Goal: Task Accomplishment & Management: Manage account settings

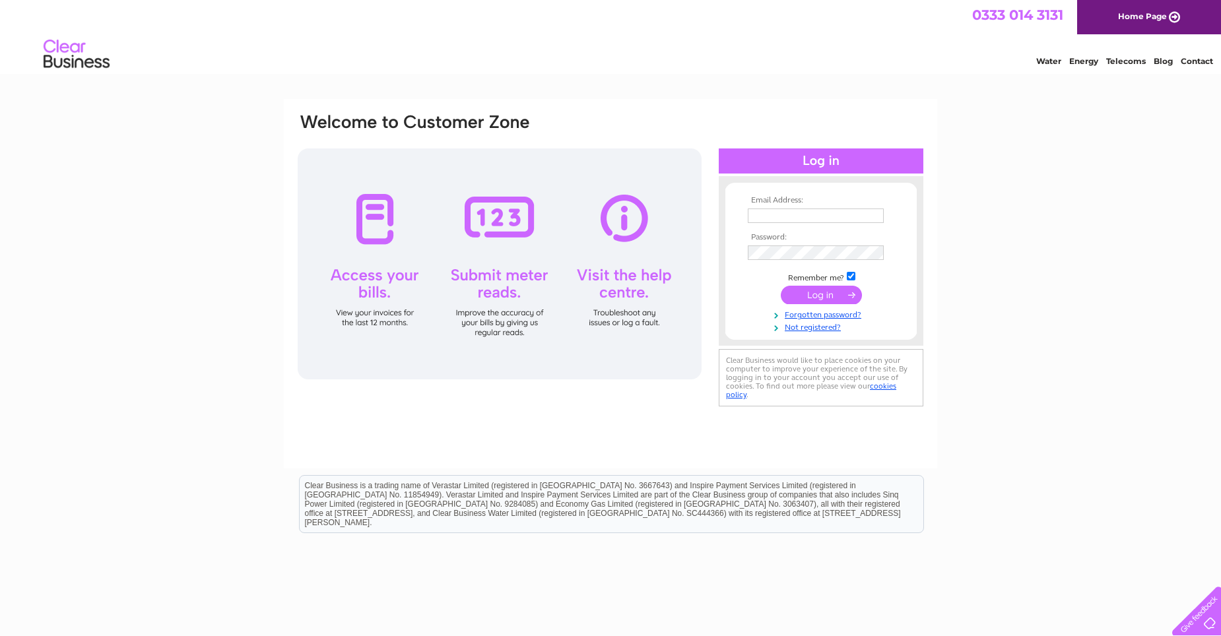
type input "sro@eel.co.uk"
click at [811, 292] on input "submit" at bounding box center [821, 295] width 81 height 18
click at [802, 293] on input "submit" at bounding box center [821, 295] width 81 height 18
click at [849, 292] on input "submit" at bounding box center [821, 295] width 81 height 18
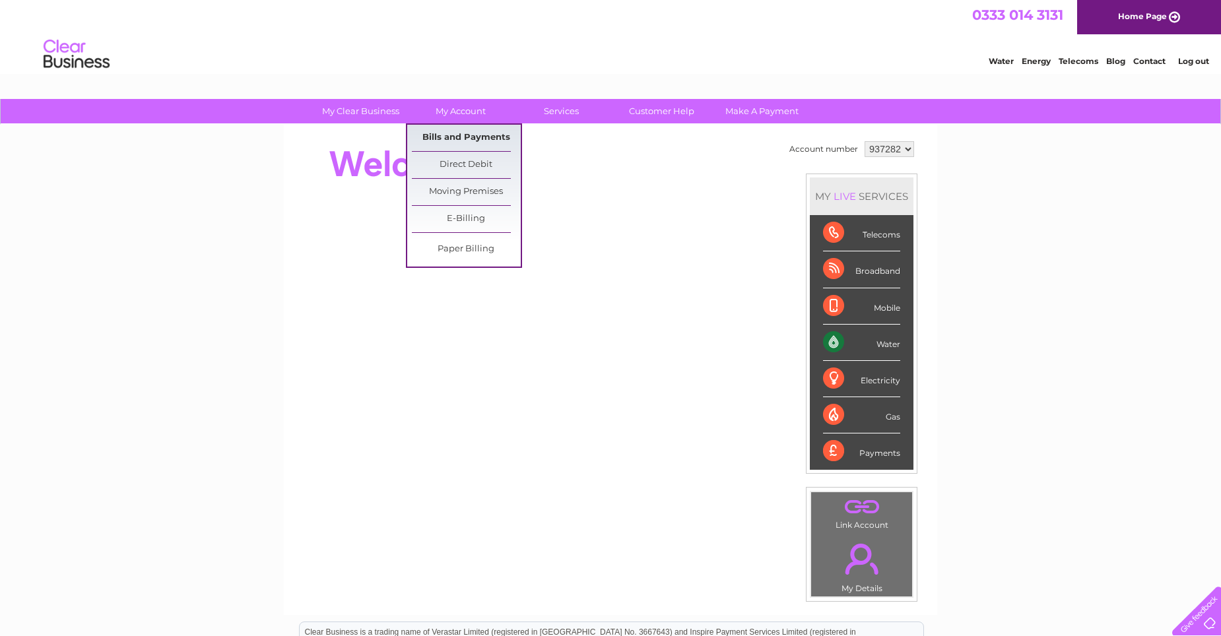
click at [469, 137] on link "Bills and Payments" at bounding box center [466, 138] width 109 height 26
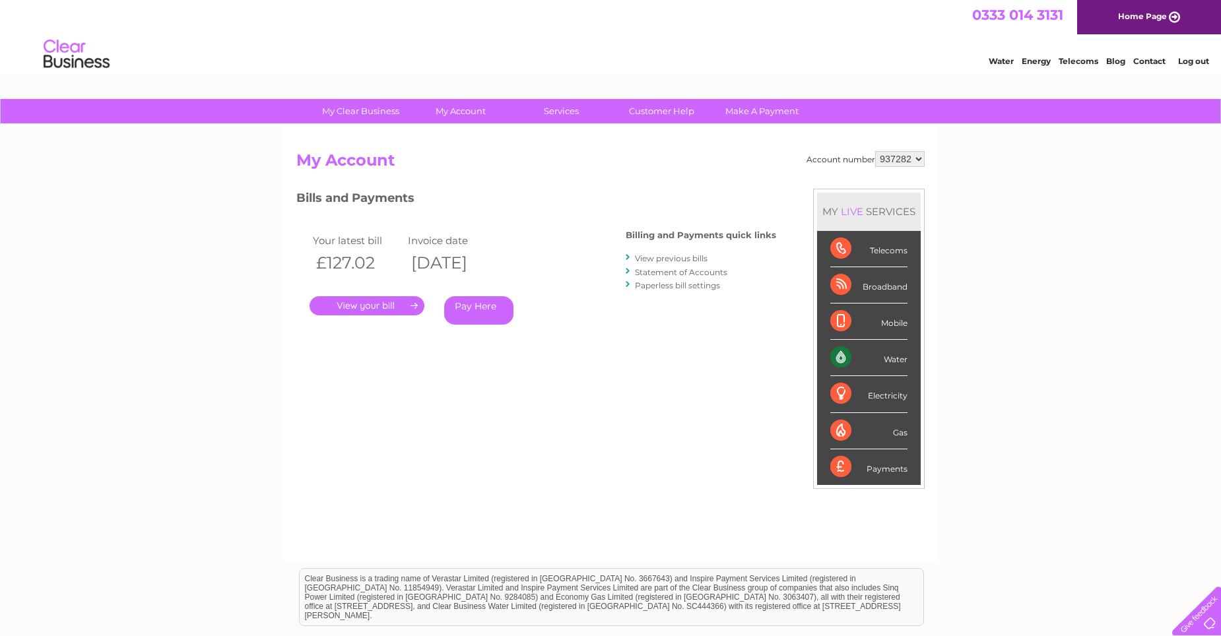
click at [370, 304] on link "." at bounding box center [367, 305] width 115 height 19
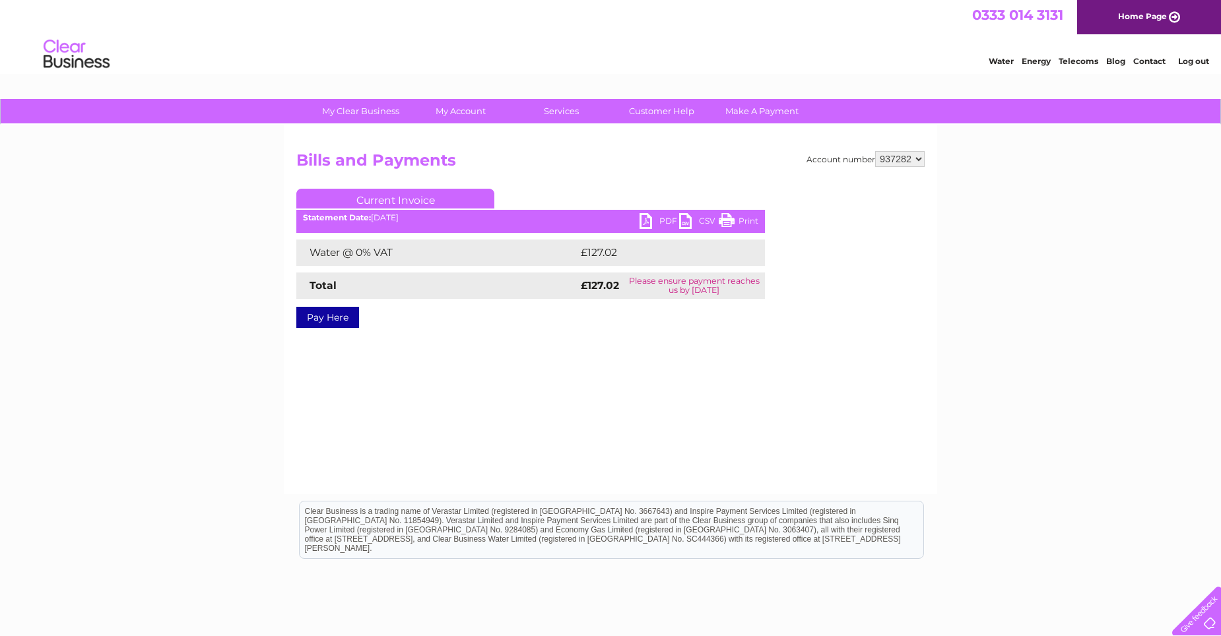
click at [325, 318] on link "Pay Here" at bounding box center [327, 317] width 63 height 21
click at [659, 221] on link "PDF" at bounding box center [660, 222] width 40 height 19
